Goal: Information Seeking & Learning: Learn about a topic

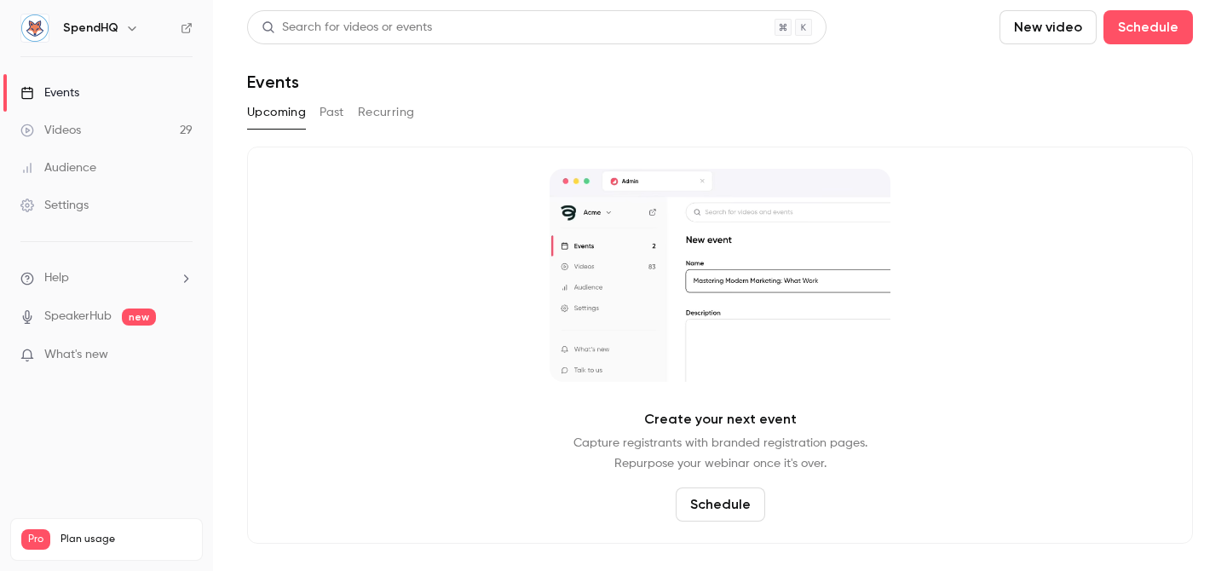
click at [335, 107] on button "Past" at bounding box center [332, 112] width 25 height 27
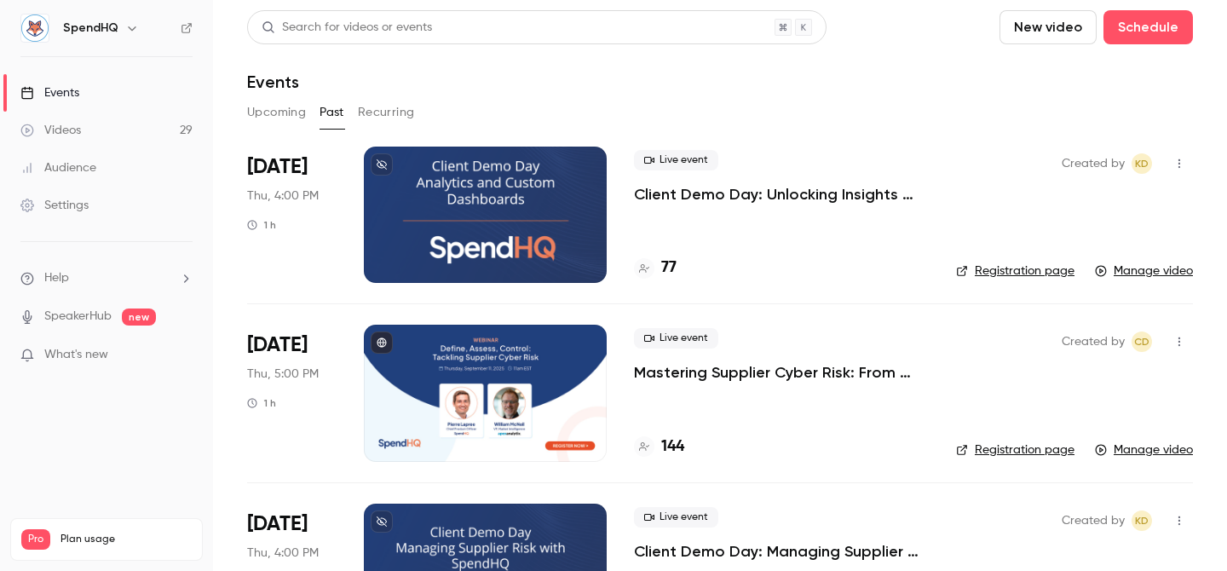
click at [525, 357] on div at bounding box center [485, 393] width 243 height 136
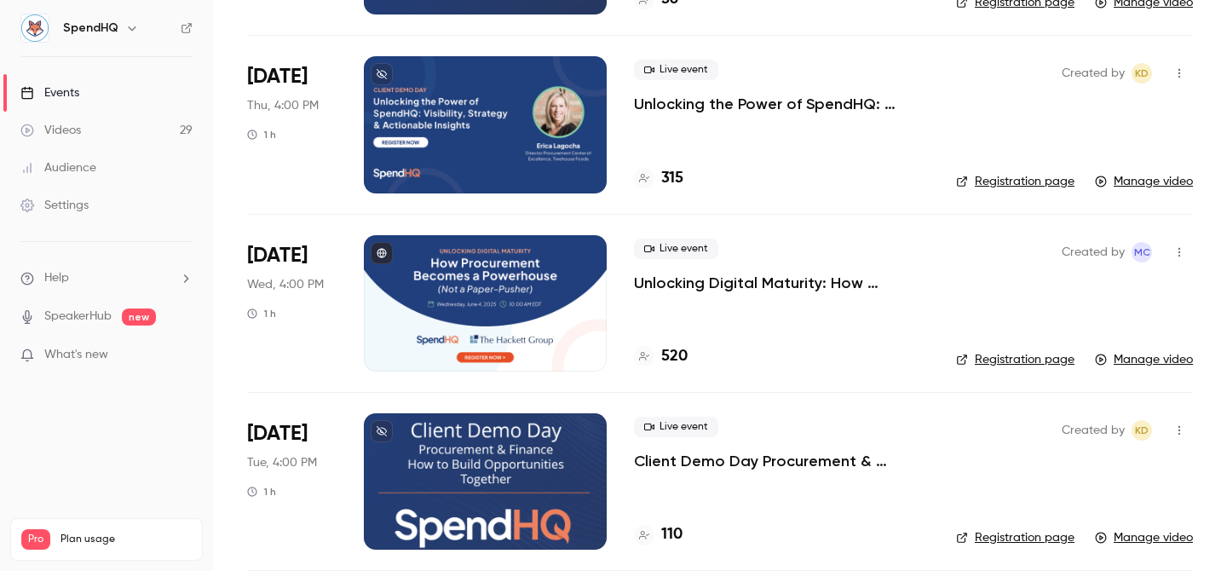
scroll to position [805, 0]
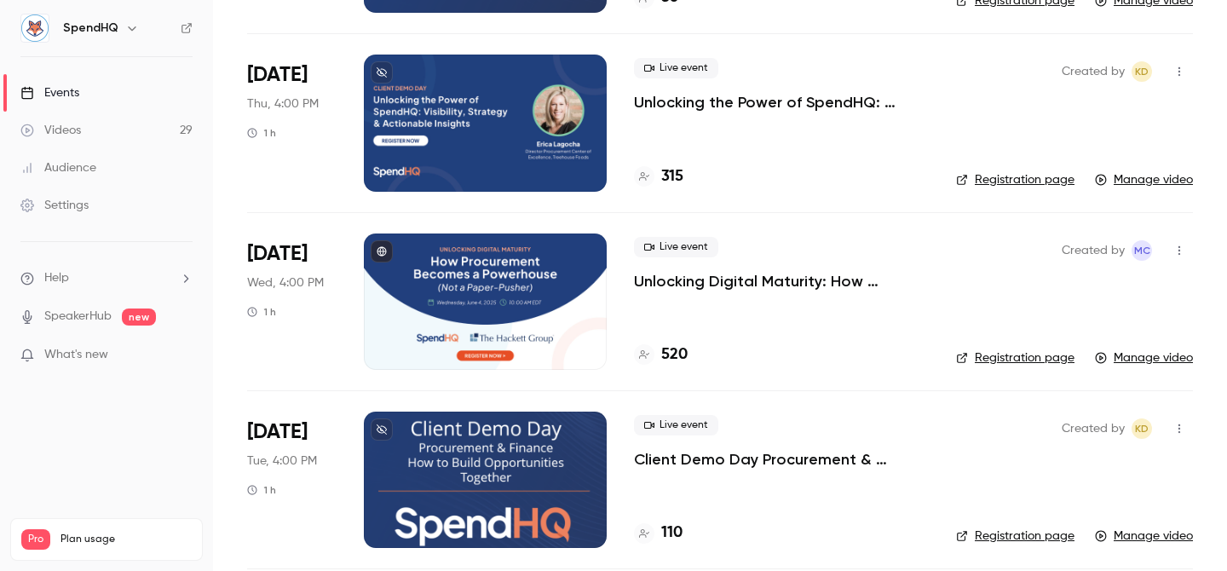
click at [496, 264] on div at bounding box center [485, 301] width 243 height 136
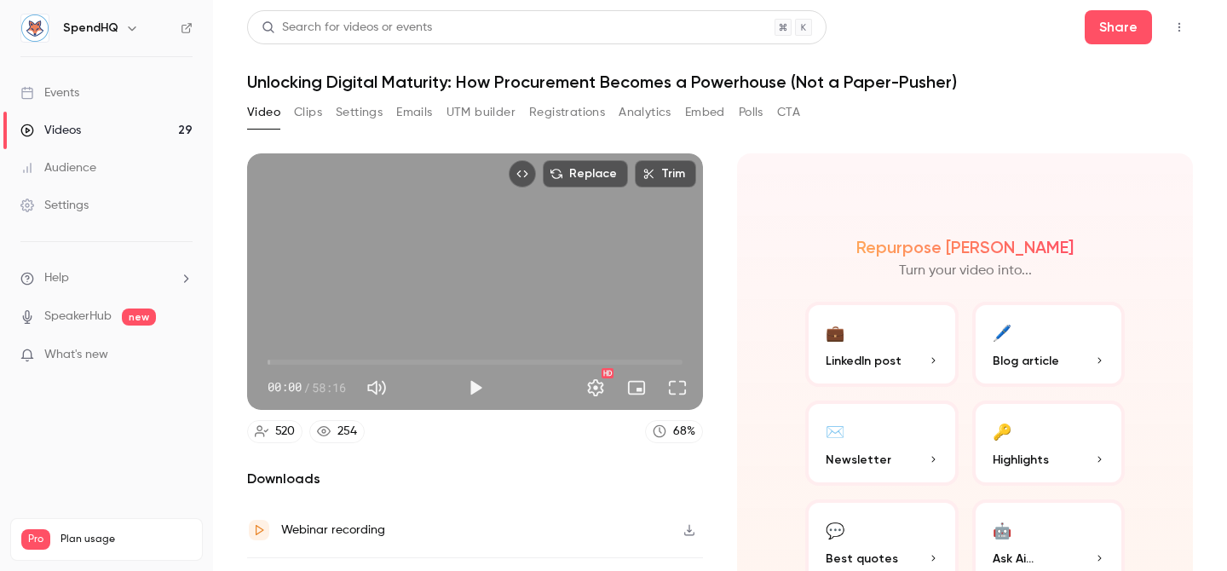
click at [367, 115] on button "Settings" at bounding box center [359, 112] width 47 height 27
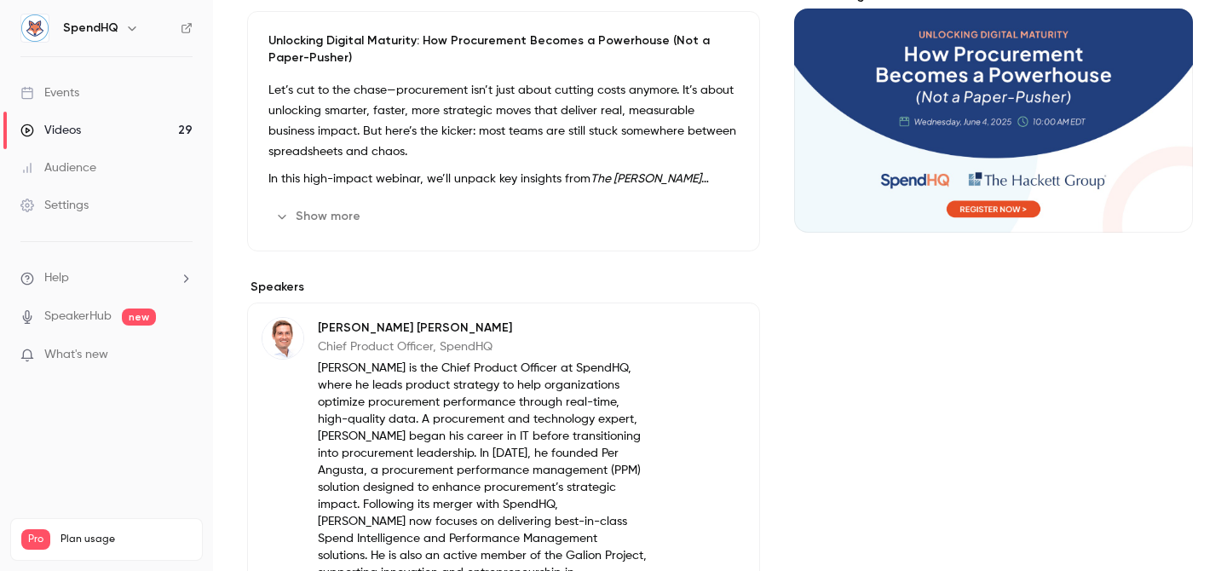
scroll to position [213, 0]
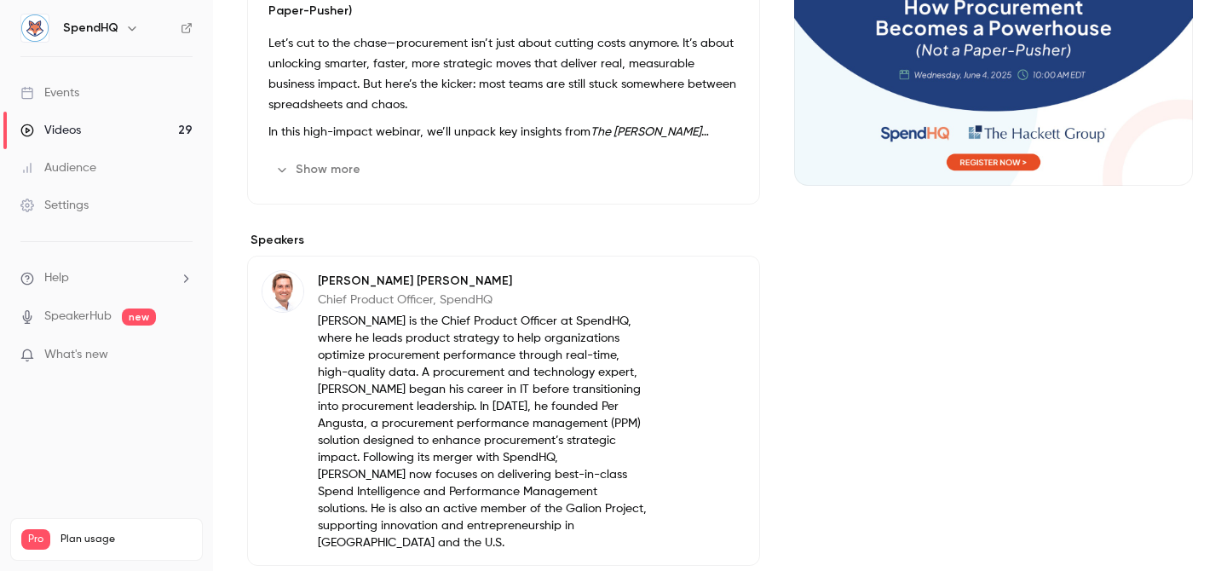
click at [326, 316] on p "[PERSON_NAME] is the Chief Product Officer at SpendHQ, where he leads product s…" at bounding box center [483, 432] width 331 height 239
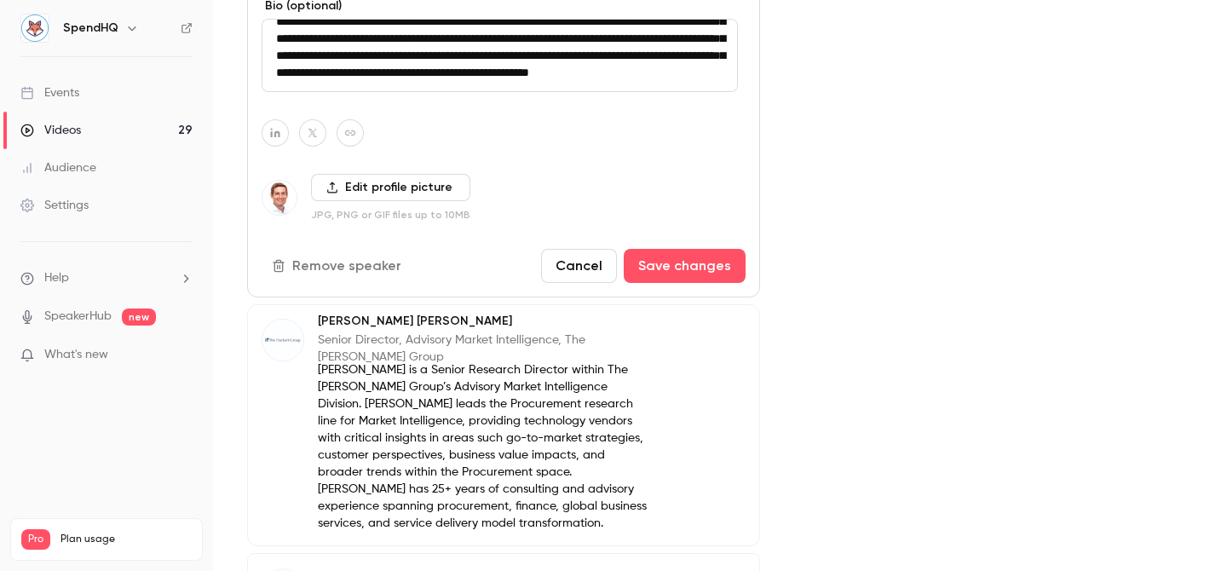
scroll to position [812, 0]
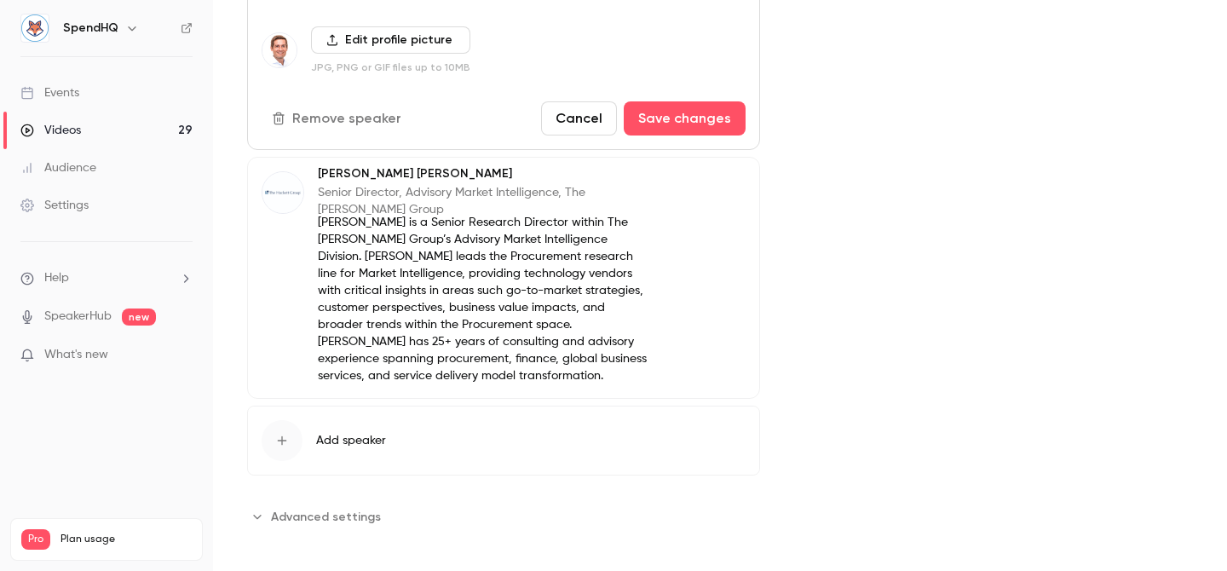
drag, startPoint x: 276, startPoint y: 485, endPoint x: 341, endPoint y: 248, distance: 245.6
click at [341, 248] on div "**********" at bounding box center [503, 28] width 513 height 742
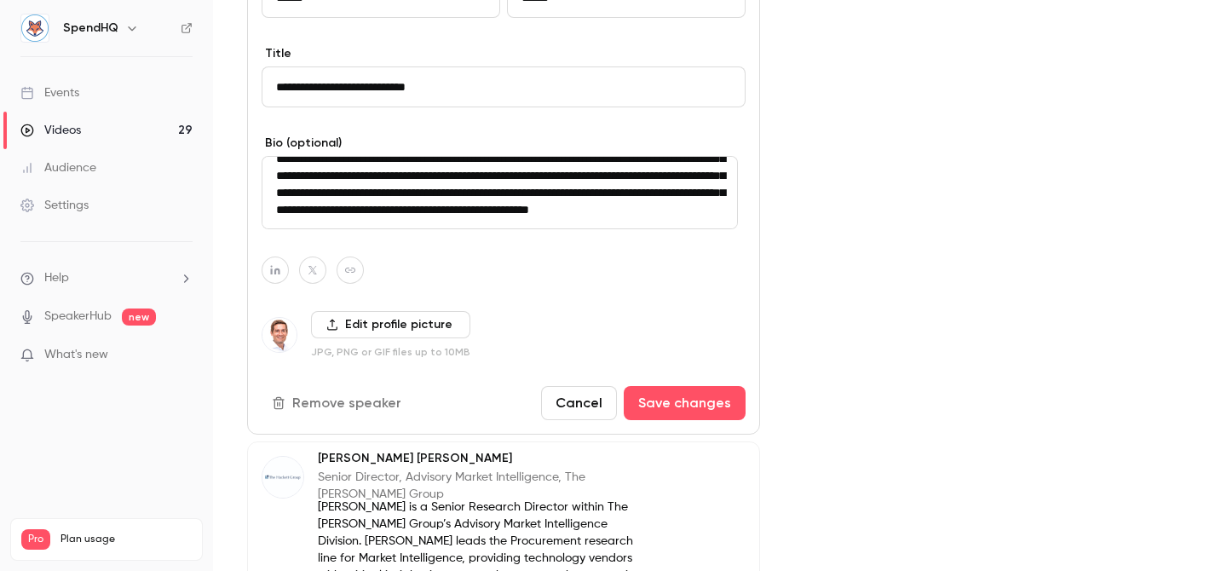
scroll to position [461, 0]
